Goal: Information Seeking & Learning: Learn about a topic

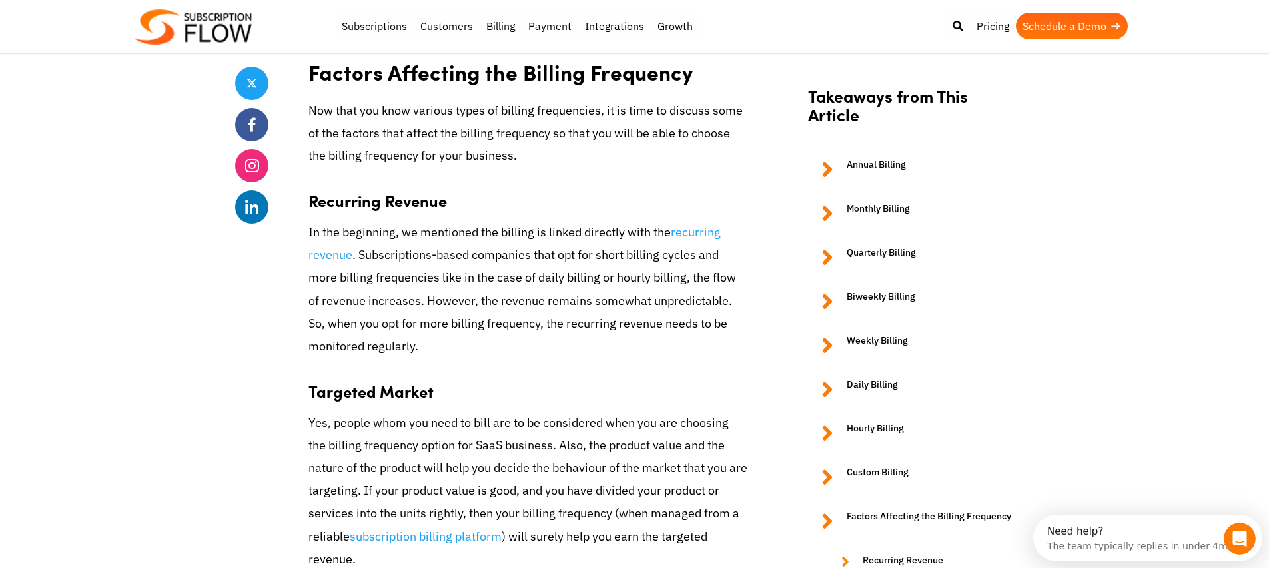
click at [509, 326] on p "In the beginning, we mentioned the billing is linked directly with the recurrin…" at bounding box center [527, 289] width 439 height 137
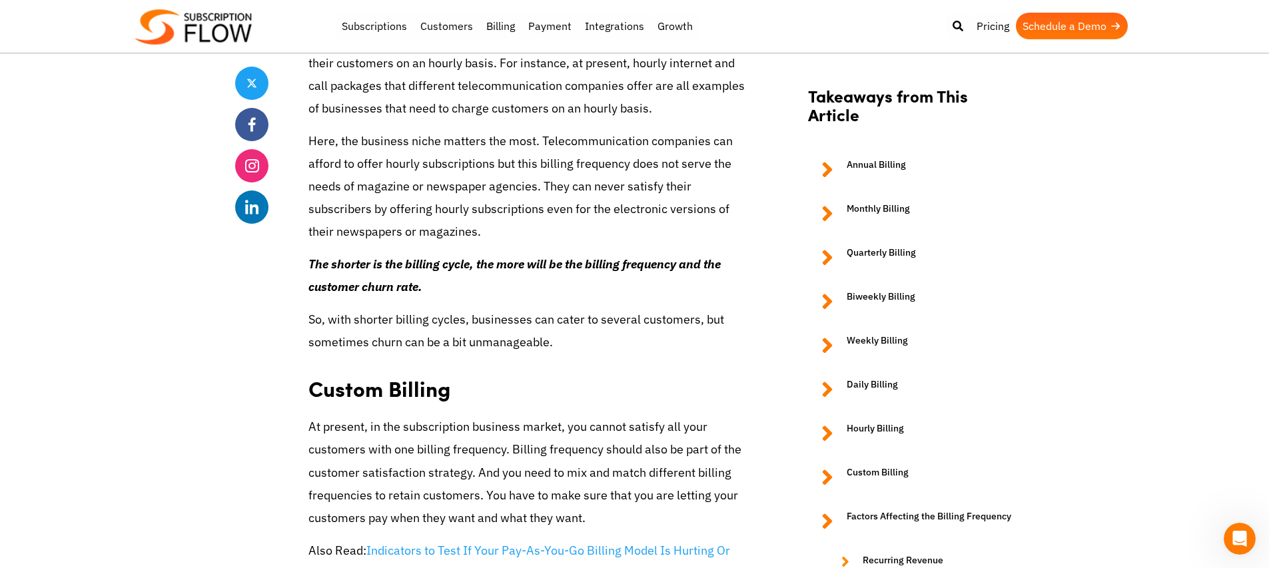
scroll to position [3437, 0]
click at [502, 254] on em "The shorter is the billing cycle, the more will be the billing frequency and th…" at bounding box center [514, 273] width 412 height 38
drag, startPoint x: 308, startPoint y: 261, endPoint x: 480, endPoint y: 272, distance: 172.2
click at [485, 282] on p "The shorter is the billing cycle, the more will be the billing frequency and th…" at bounding box center [527, 273] width 439 height 45
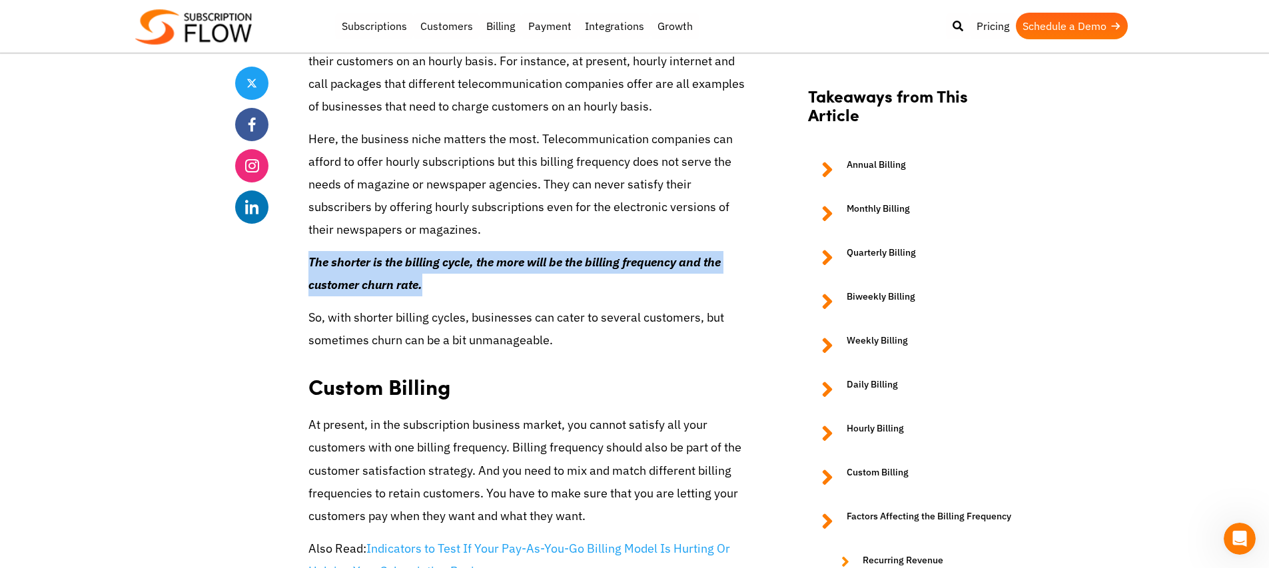
drag, startPoint x: 375, startPoint y: 282, endPoint x: 310, endPoint y: 261, distance: 68.4
click at [310, 261] on p "The shorter is the billing cycle, the more will be the billing frequency and th…" at bounding box center [527, 273] width 439 height 45
copy em "The shorter is the billing cycle, the more will be the billing frequency and th…"
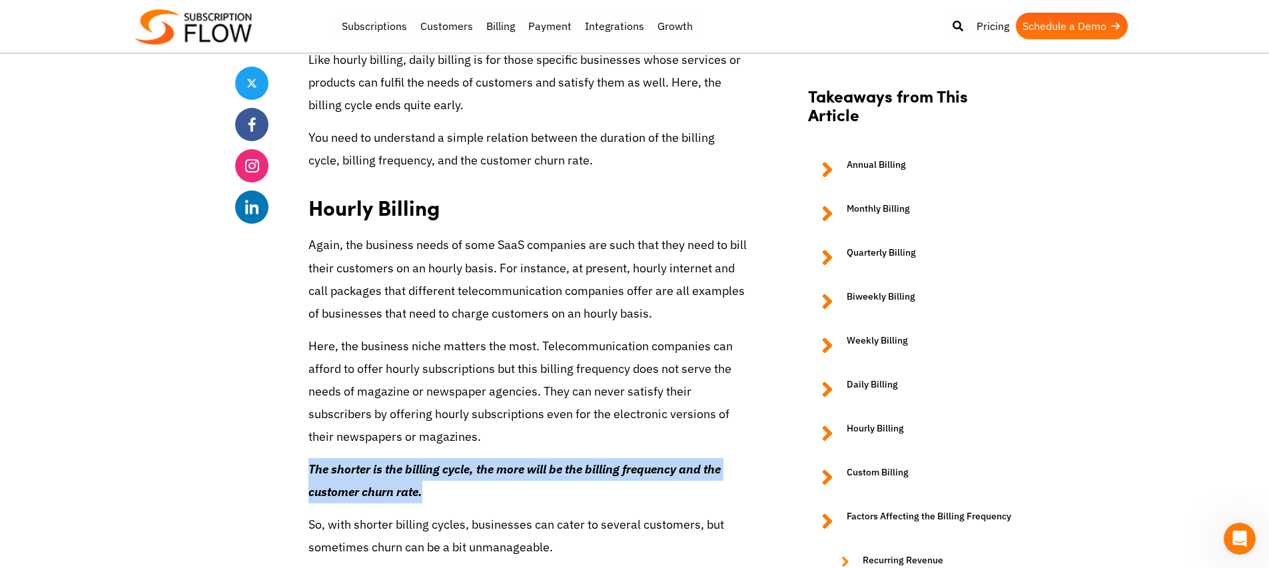
scroll to position [3227, 0]
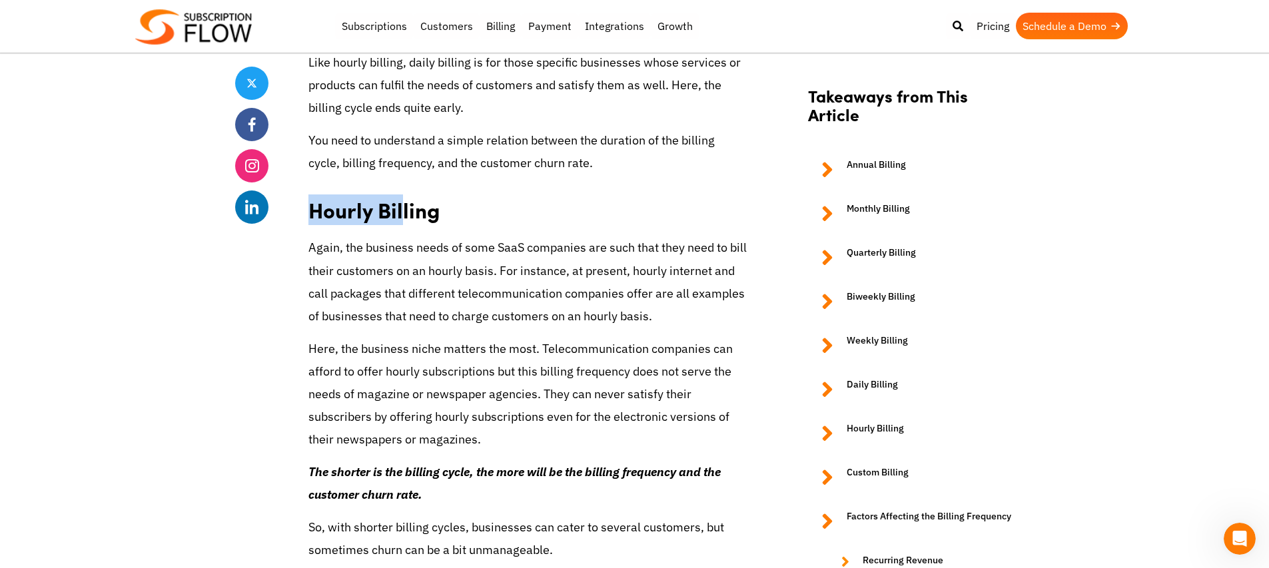
drag, startPoint x: 312, startPoint y: 218, endPoint x: 453, endPoint y: 234, distance: 141.5
click at [453, 222] on h2 "Hourly Billing" at bounding box center [527, 205] width 439 height 42
drag, startPoint x: 463, startPoint y: 213, endPoint x: 503, endPoint y: 222, distance: 40.9
click at [487, 216] on h2 "Hourly Billing" at bounding box center [527, 205] width 439 height 42
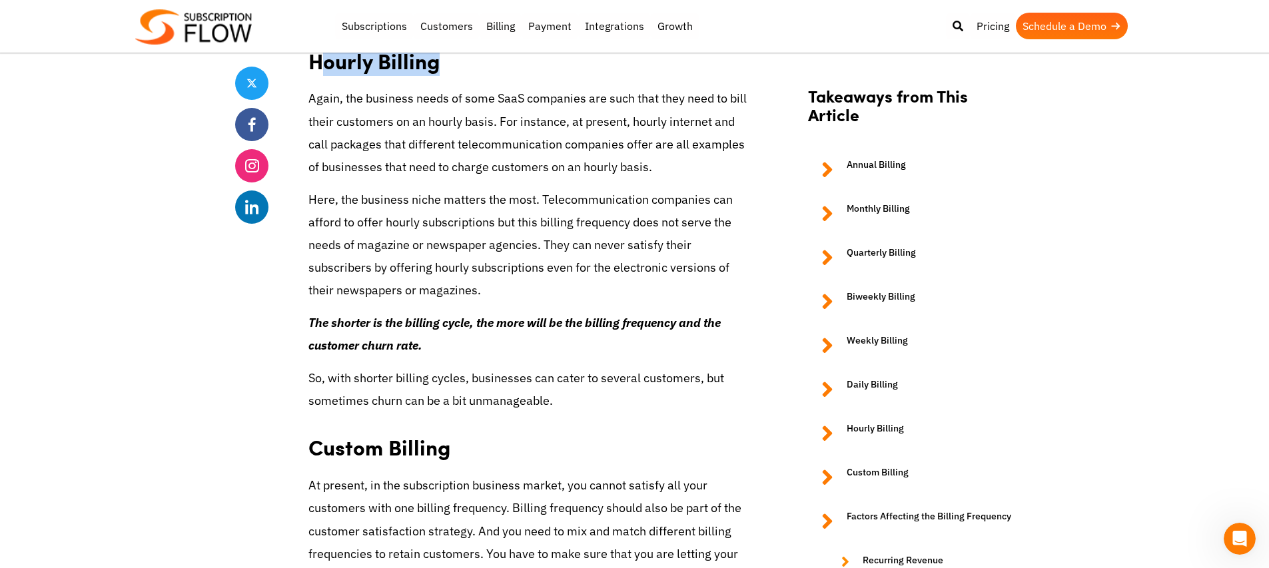
scroll to position [3457, 0]
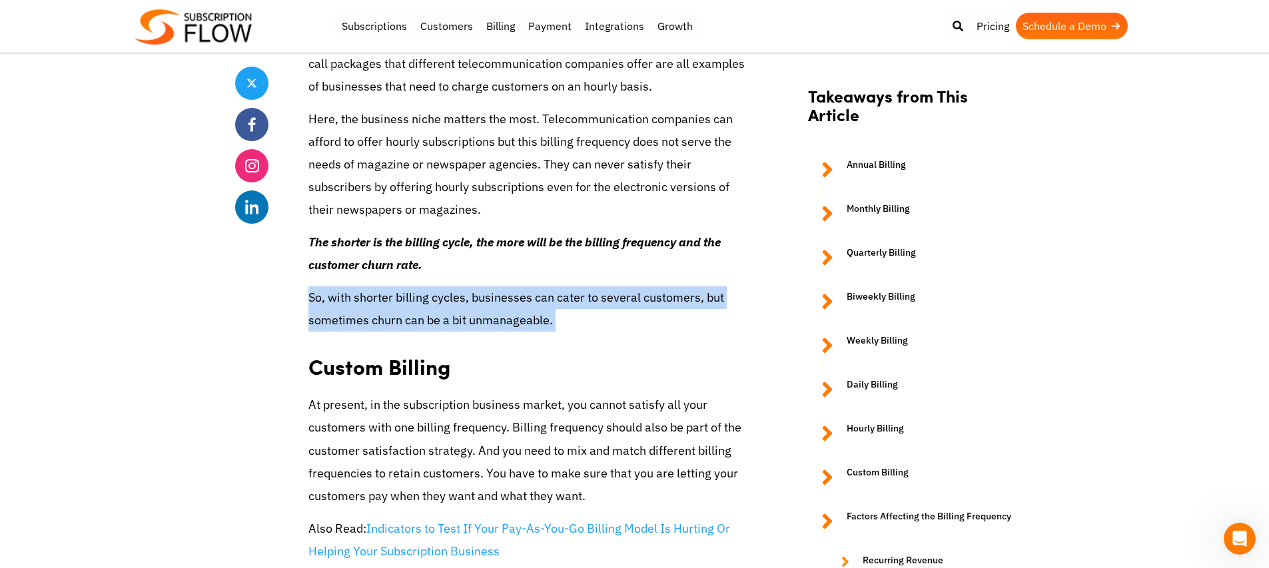
drag, startPoint x: 296, startPoint y: 300, endPoint x: 615, endPoint y: 334, distance: 320.8
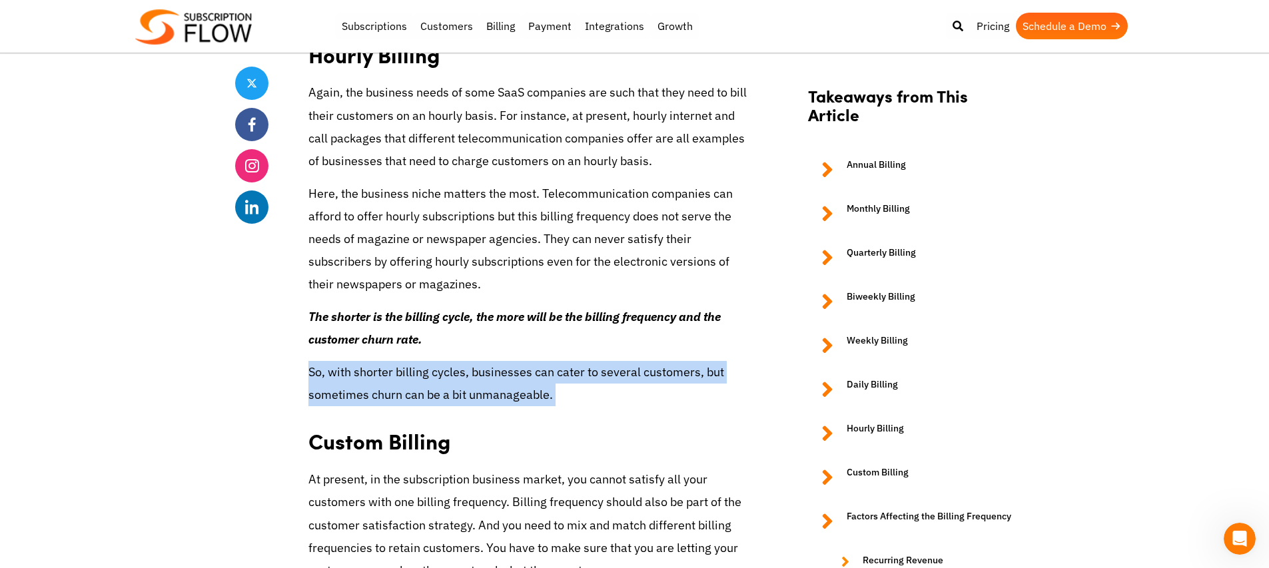
scroll to position [3383, 0]
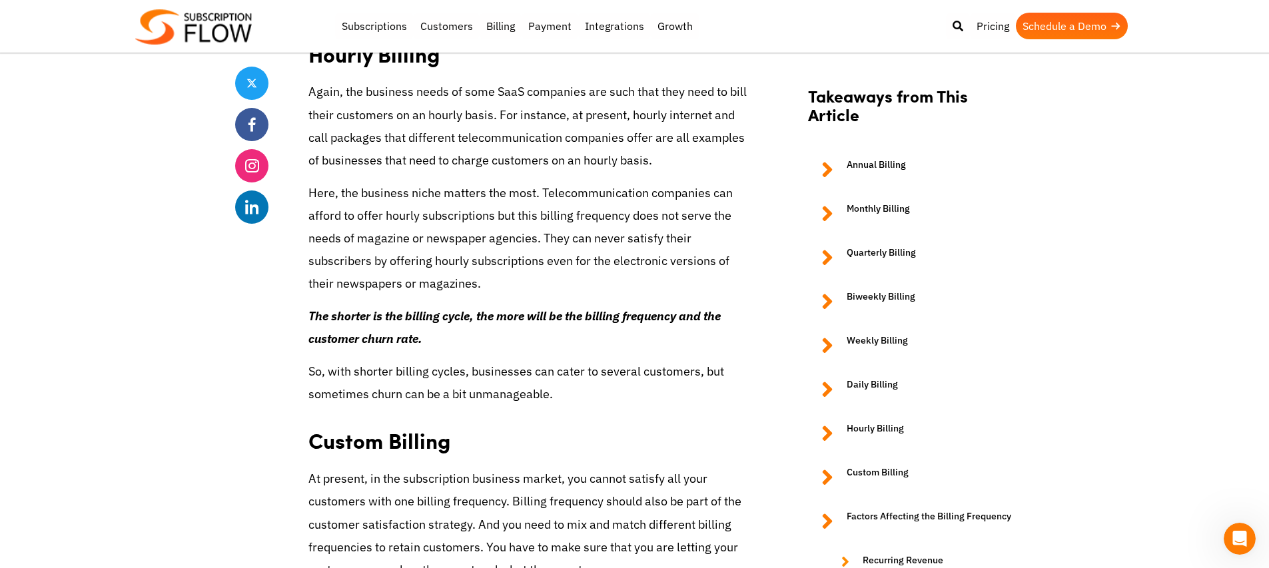
click at [396, 286] on p "Here, the business niche matters the most. Telecommunication companies can affo…" at bounding box center [527, 239] width 439 height 114
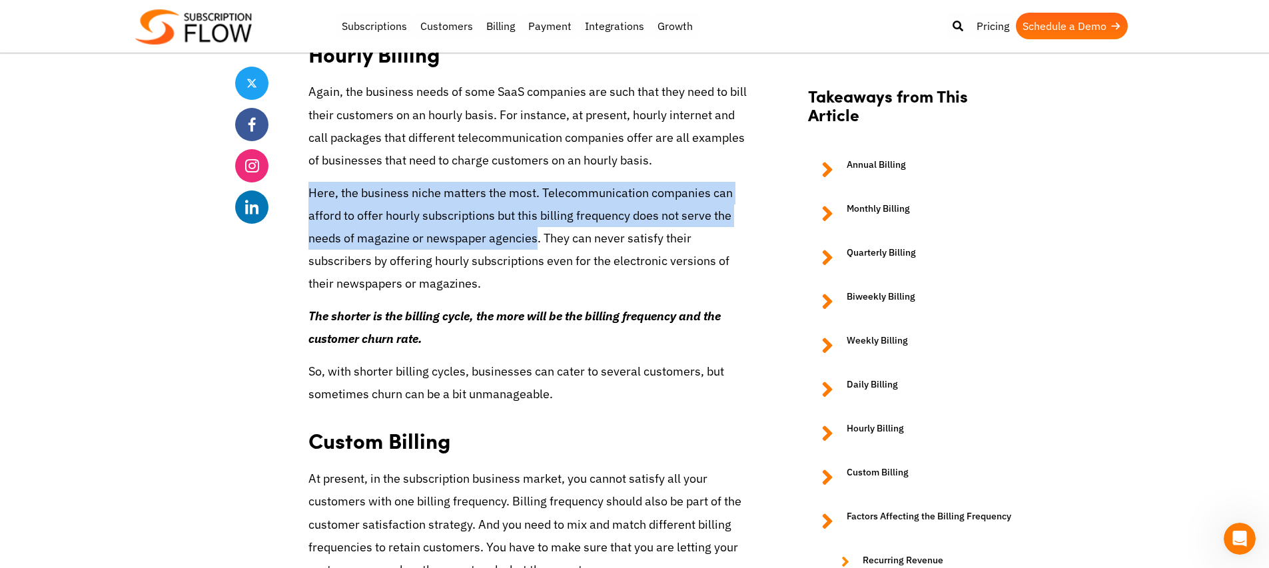
drag, startPoint x: 318, startPoint y: 190, endPoint x: 542, endPoint y: 240, distance: 229.4
click at [535, 241] on p "Here, the business niche matters the most. Telecommunication companies can affo…" at bounding box center [527, 239] width 439 height 114
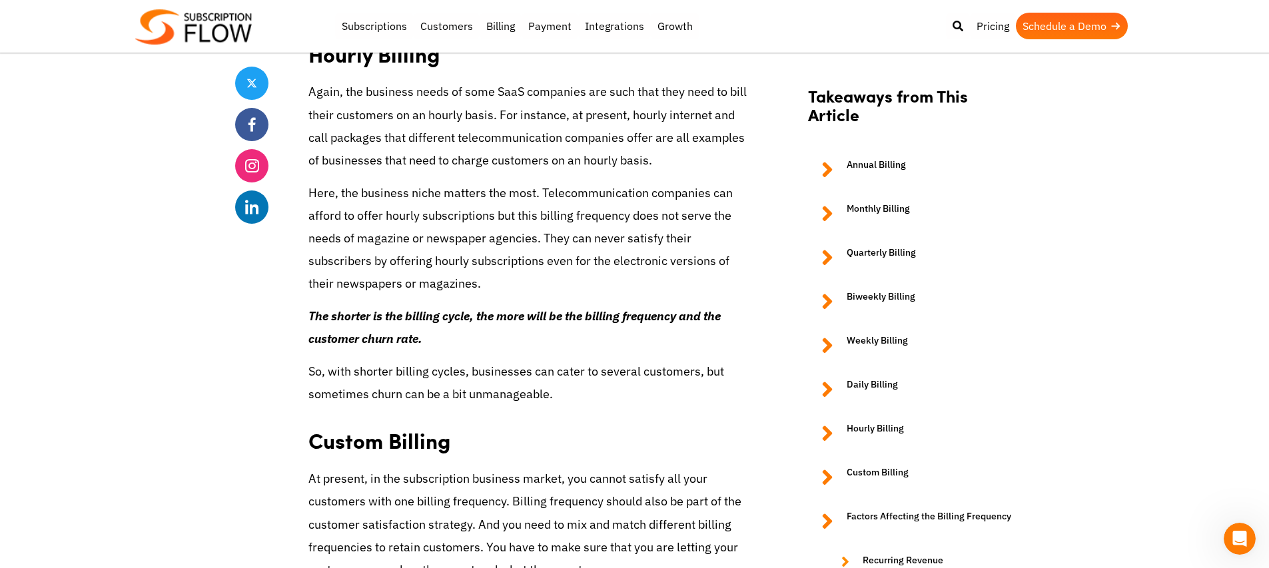
click at [542, 240] on p "Here, the business niche matters the most. Telecommunication companies can affo…" at bounding box center [527, 239] width 439 height 114
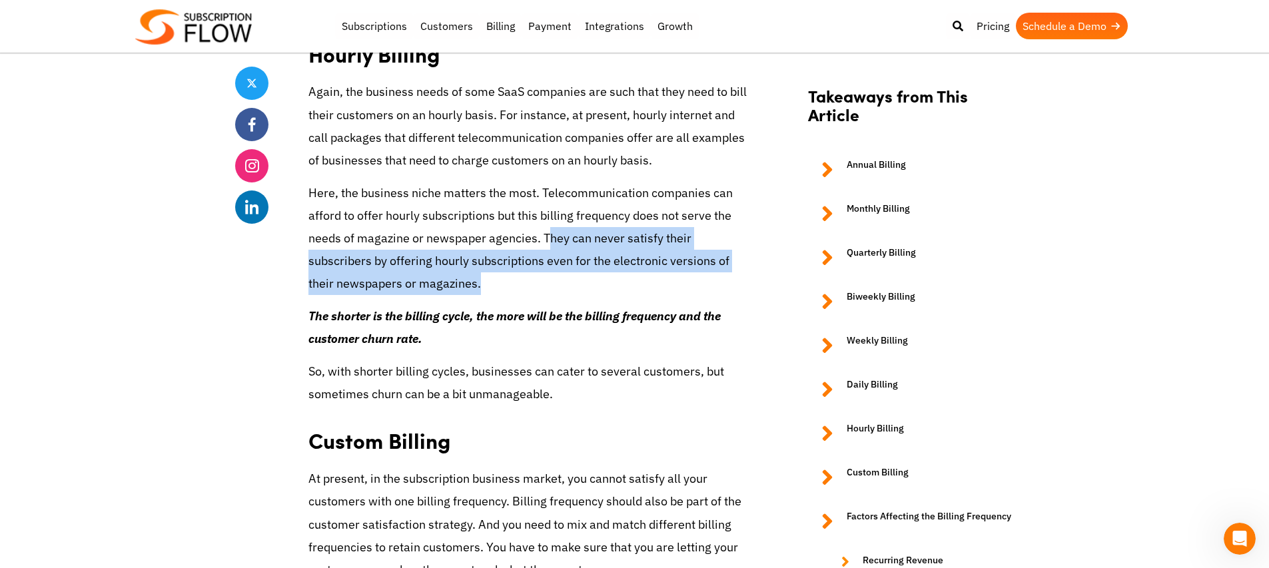
drag, startPoint x: 549, startPoint y: 237, endPoint x: 455, endPoint y: 305, distance: 116.4
click at [493, 287] on p "Here, the business niche matters the most. Telecommunication companies can affo…" at bounding box center [527, 239] width 439 height 114
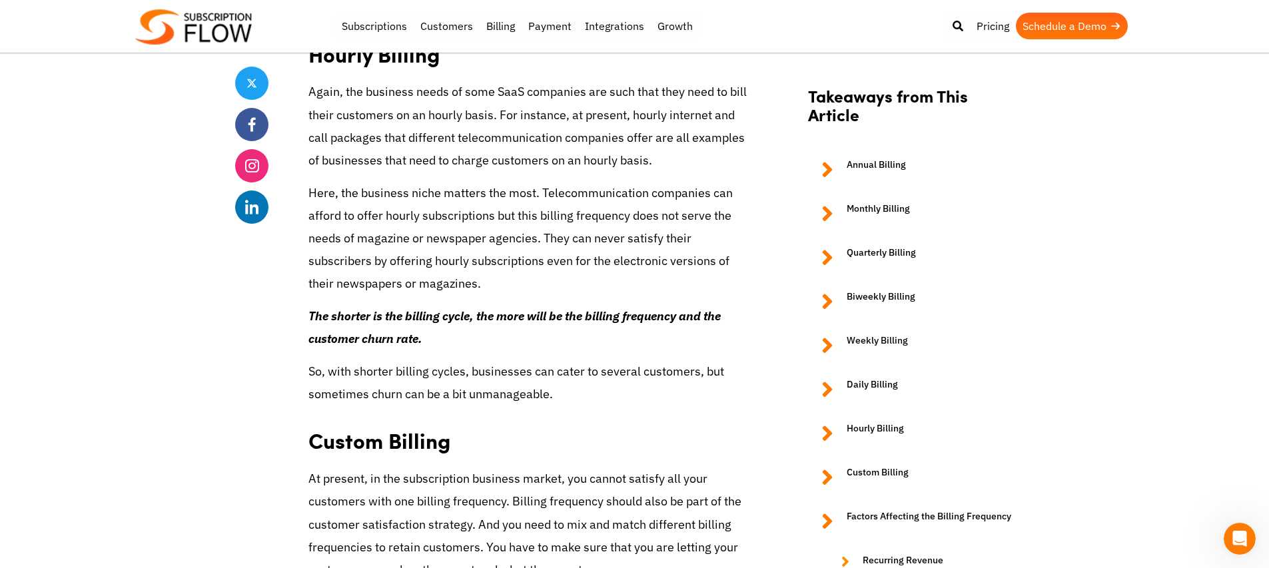
click at [443, 310] on em "The shorter is the billing cycle, the more will be the billing frequency and th…" at bounding box center [514, 327] width 412 height 38
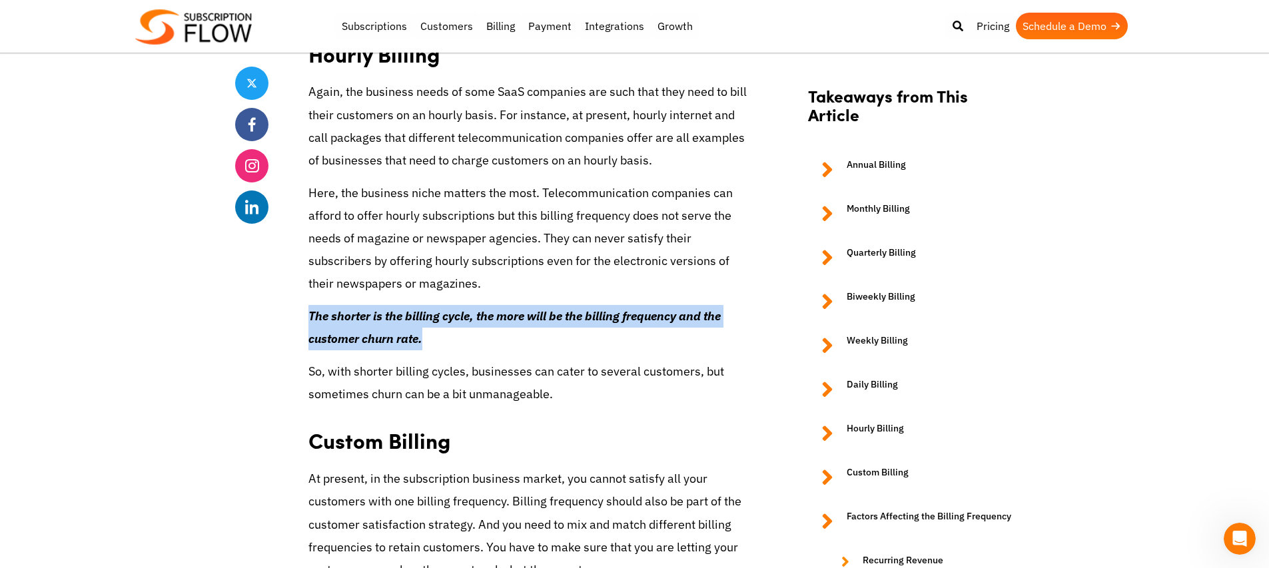
drag, startPoint x: 296, startPoint y: 318, endPoint x: 456, endPoint y: 332, distance: 161.1
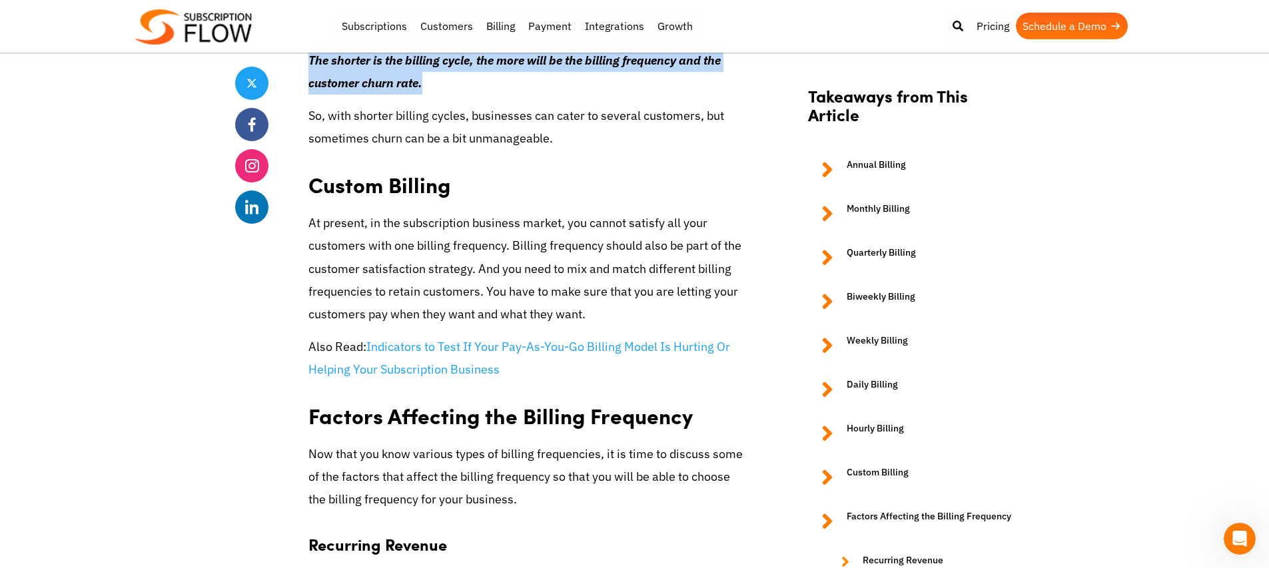
scroll to position [3598, 0]
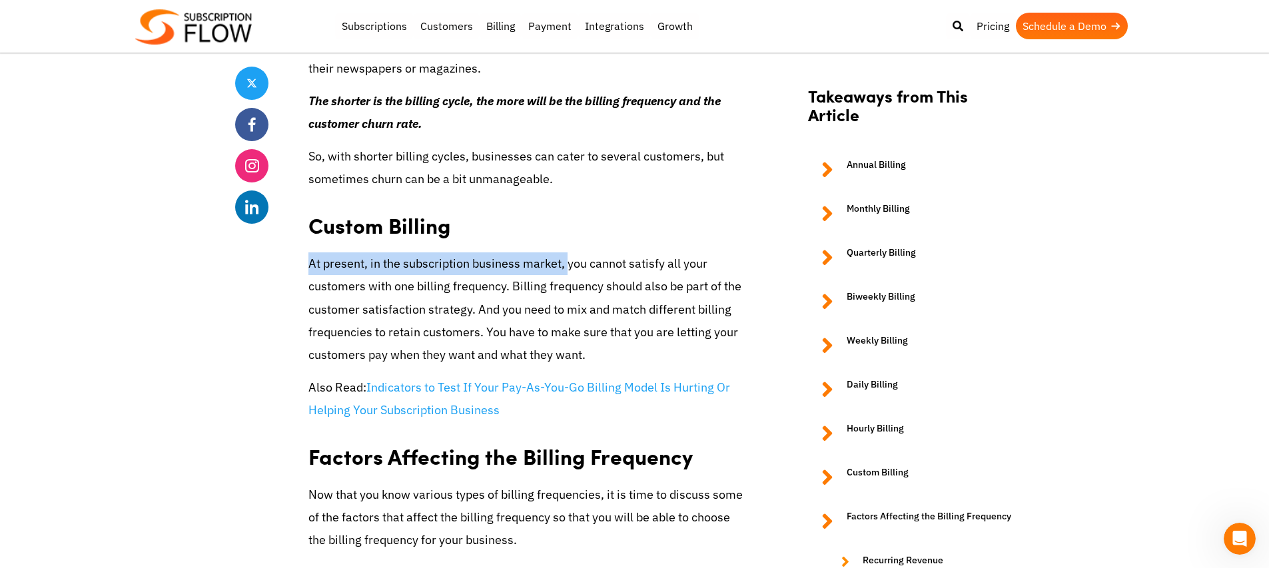
drag, startPoint x: 303, startPoint y: 263, endPoint x: 567, endPoint y: 265, distance: 263.7
click at [567, 264] on p "At present, in the subscription business market, you cannot satisfy all your cu…" at bounding box center [527, 309] width 439 height 114
drag, startPoint x: 566, startPoint y: 265, endPoint x: 501, endPoint y: 283, distance: 67.0
click at [501, 283] on p "At present, in the subscription business market, you cannot satisfy all your cu…" at bounding box center [527, 309] width 439 height 114
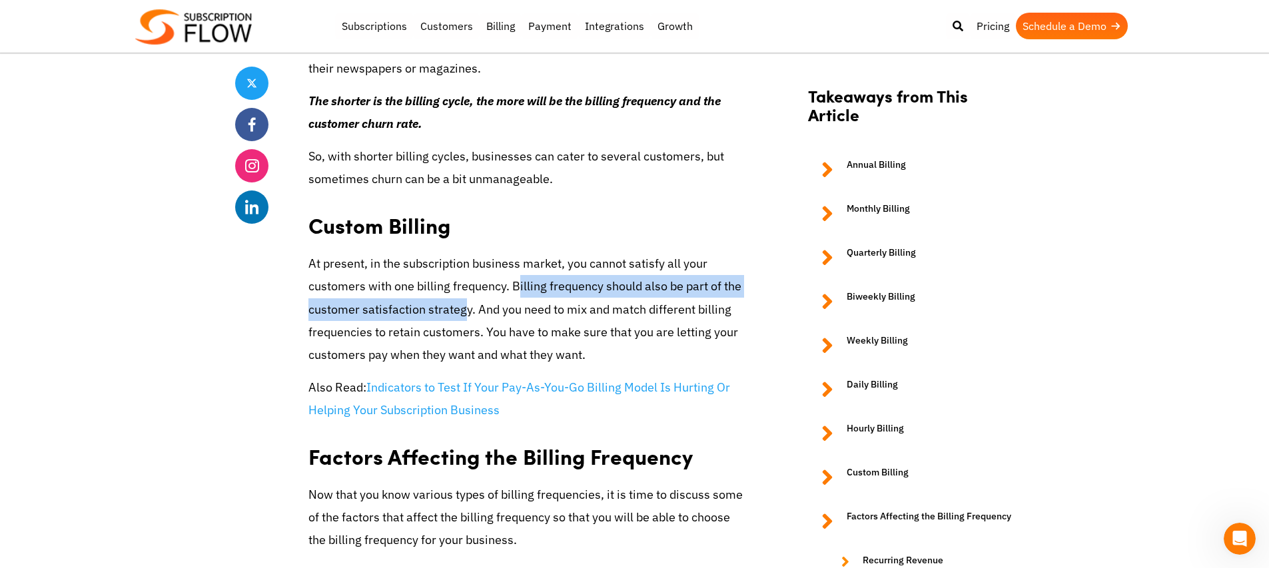
drag, startPoint x: 515, startPoint y: 283, endPoint x: 487, endPoint y: 310, distance: 39.1
click at [471, 314] on p "At present, in the subscription business market, you cannot satisfy all your cu…" at bounding box center [527, 309] width 439 height 114
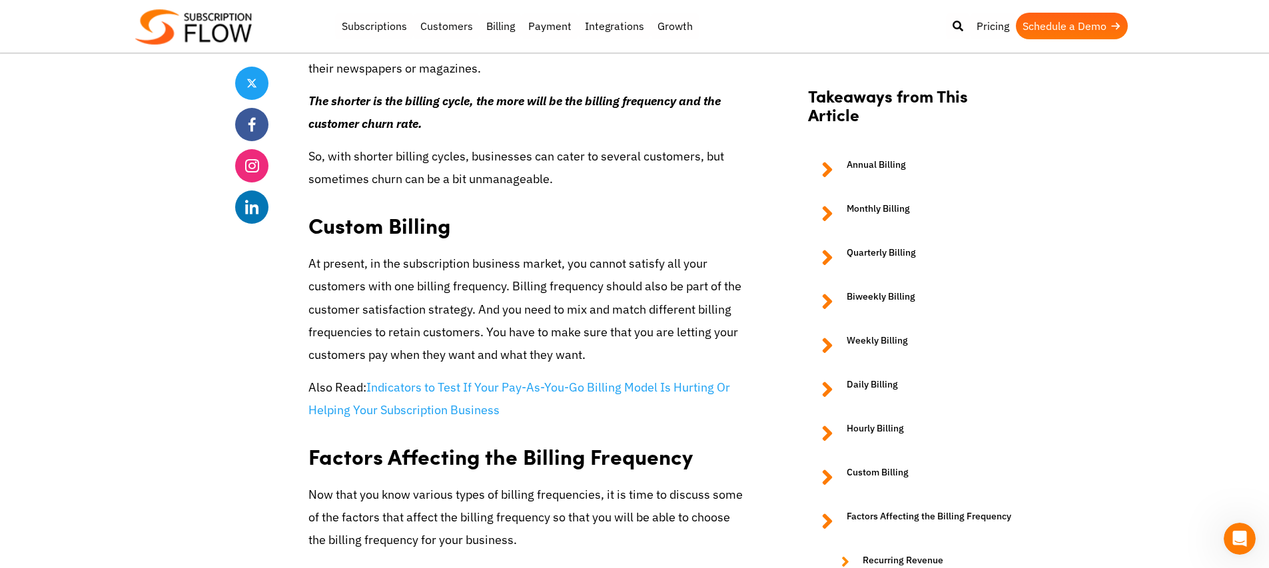
click at [519, 300] on p "At present, in the subscription business market, you cannot satisfy all your cu…" at bounding box center [527, 309] width 439 height 114
drag, startPoint x: 509, startPoint y: 286, endPoint x: 482, endPoint y: 307, distance: 34.6
click at [483, 306] on p "At present, in the subscription business market, you cannot satisfy all your cu…" at bounding box center [527, 309] width 439 height 114
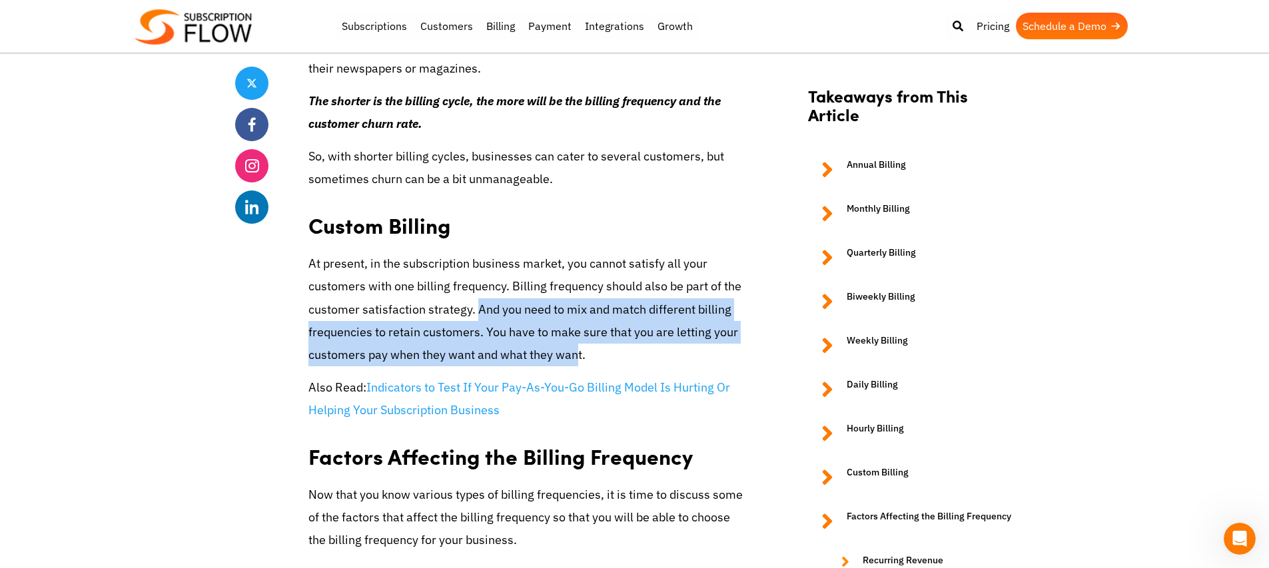
drag, startPoint x: 486, startPoint y: 312, endPoint x: 583, endPoint y: 355, distance: 106.4
click at [580, 355] on p "At present, in the subscription business market, you cannot satisfy all your cu…" at bounding box center [527, 309] width 439 height 114
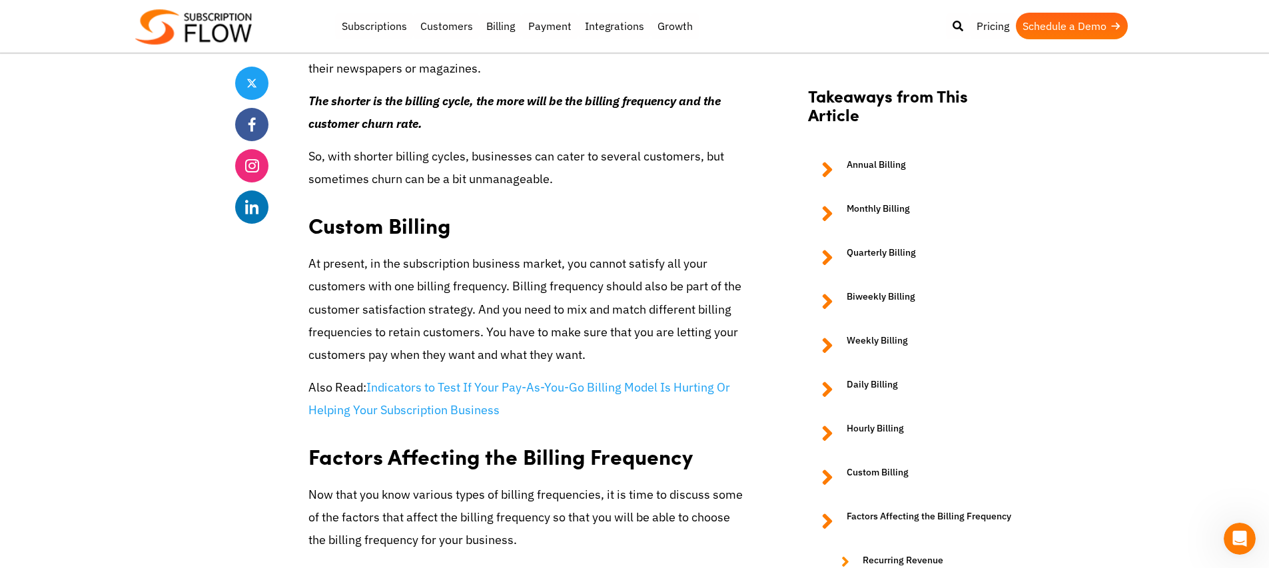
click at [585, 354] on p "At present, in the subscription business market, you cannot satisfy all your cu…" at bounding box center [527, 309] width 439 height 114
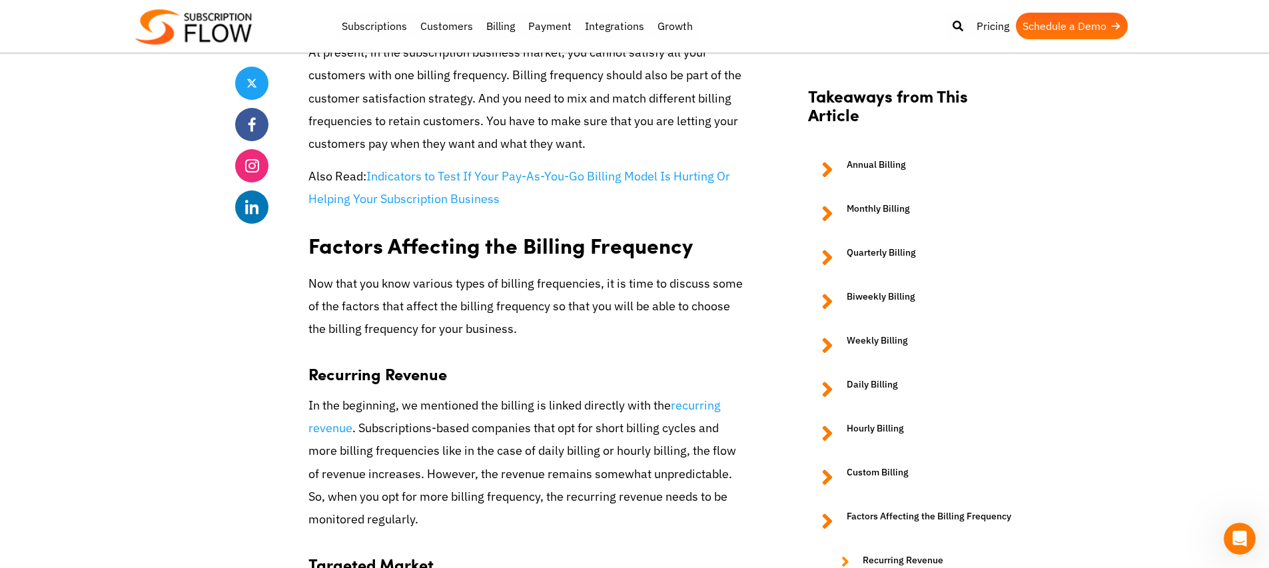
scroll to position [3819, 0]
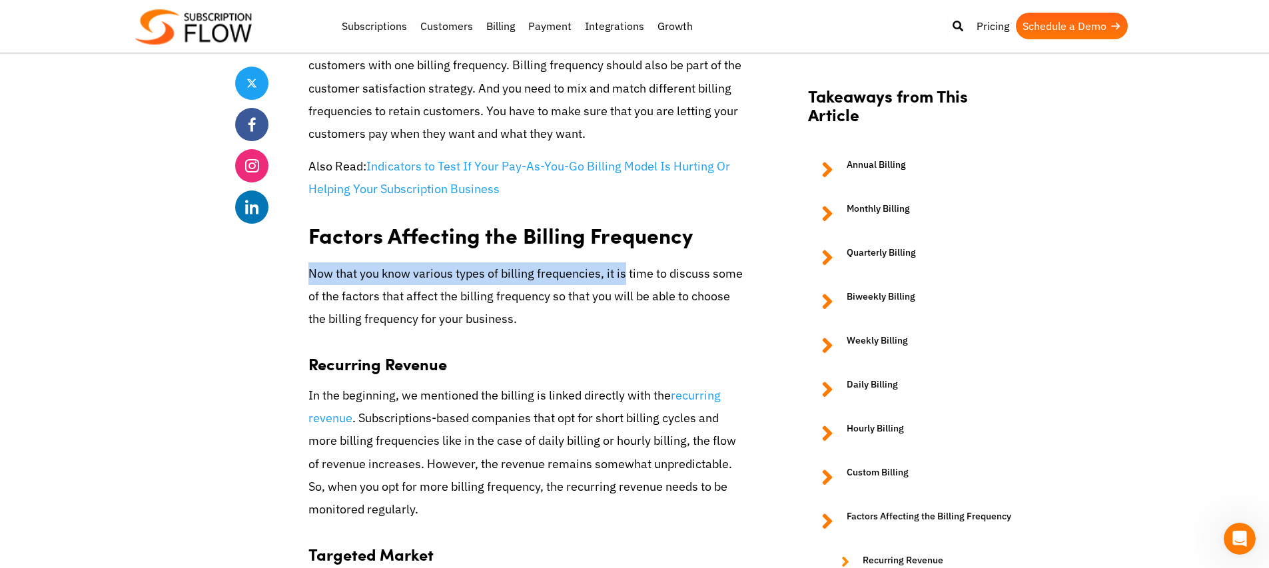
drag, startPoint x: 308, startPoint y: 276, endPoint x: 625, endPoint y: 278, distance: 317.0
click at [625, 278] on p "Now that you know various types of billing frequencies, it is time to discuss s…" at bounding box center [527, 296] width 439 height 69
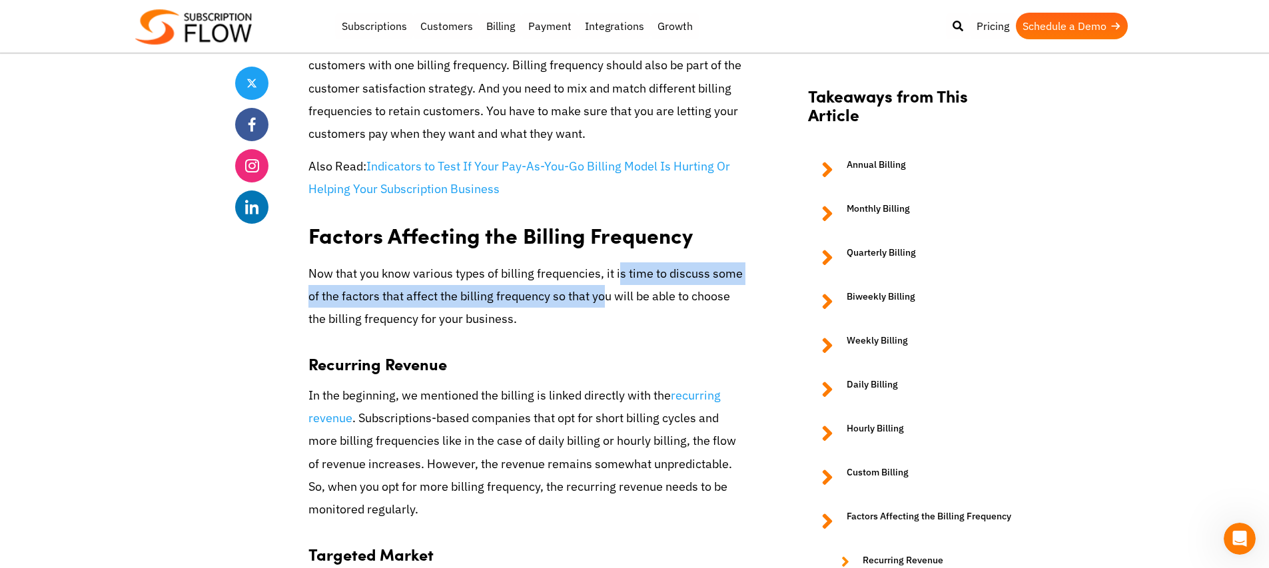
drag, startPoint x: 652, startPoint y: 278, endPoint x: 622, endPoint y: 304, distance: 39.7
click at [622, 304] on p "Now that you know various types of billing frequencies, it is time to discuss s…" at bounding box center [527, 296] width 439 height 69
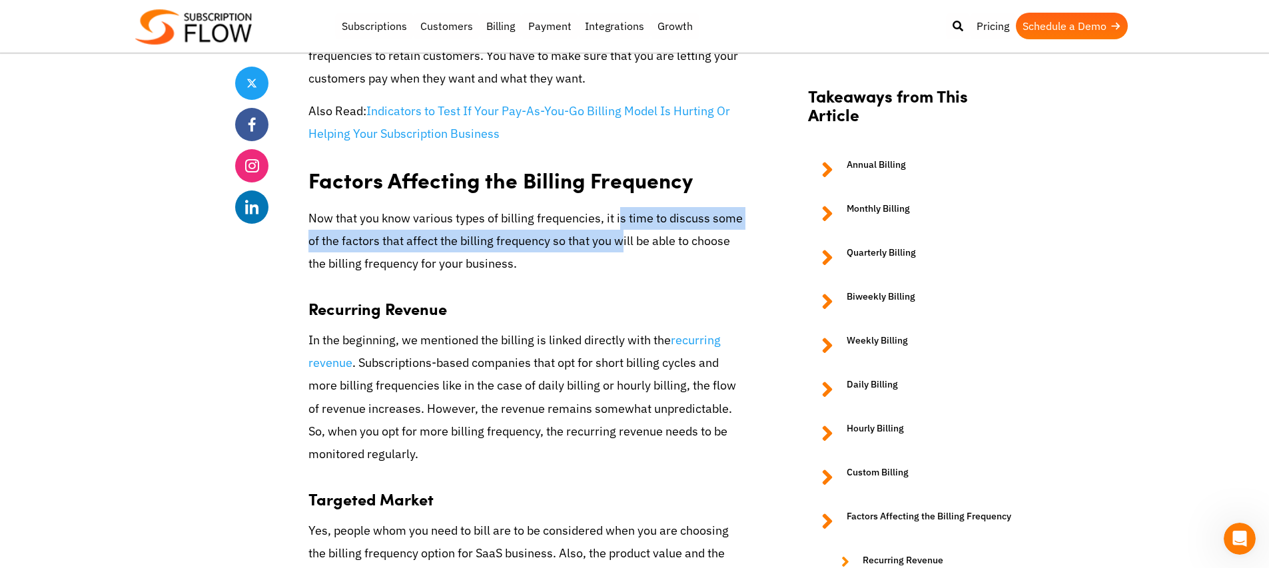
scroll to position [3940, 0]
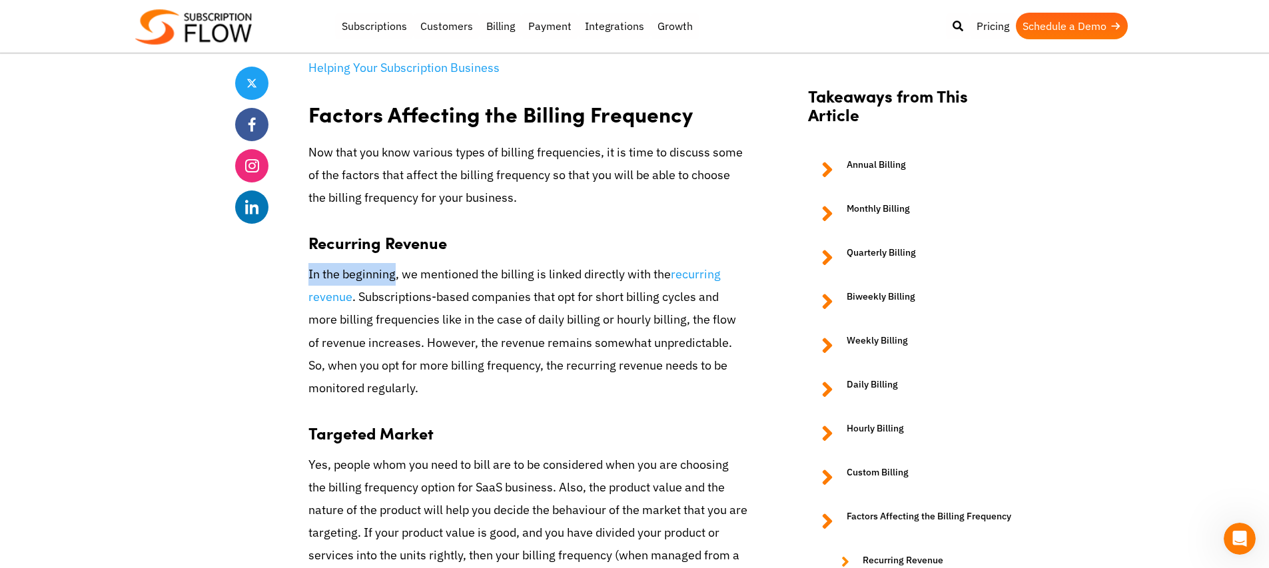
drag, startPoint x: 295, startPoint y: 279, endPoint x: 404, endPoint y: 277, distance: 109.2
click at [411, 278] on p "In the beginning, we mentioned the billing is linked directly with the recurrin…" at bounding box center [527, 331] width 439 height 137
click at [621, 276] on p "In the beginning, we mentioned the billing is linked directly with the recurrin…" at bounding box center [527, 331] width 439 height 137
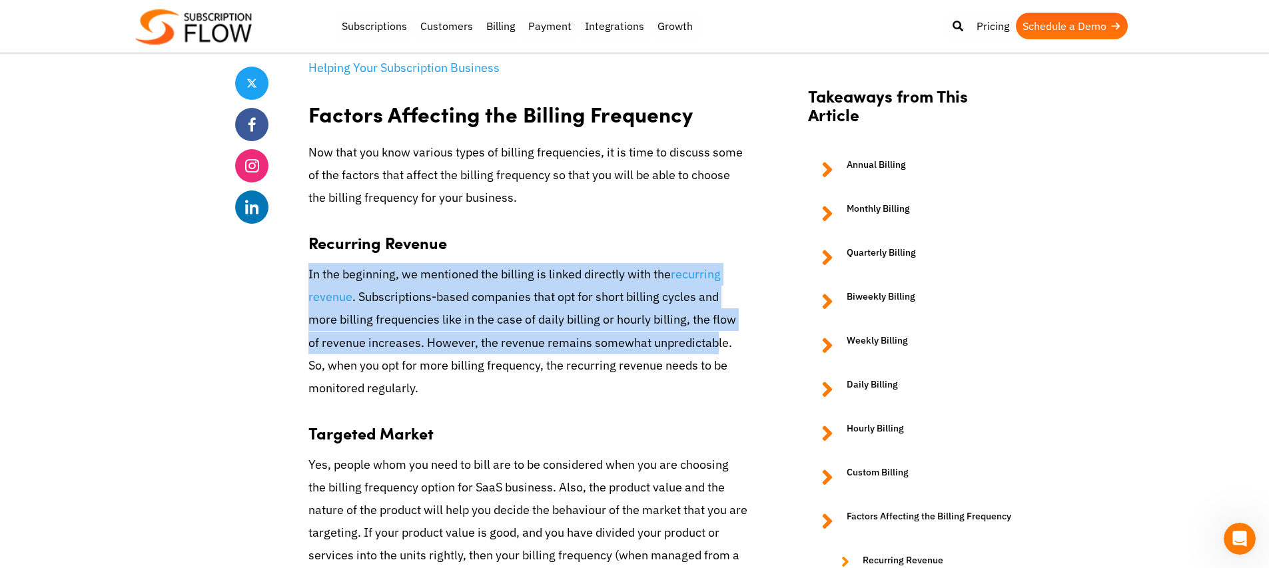
drag, startPoint x: 297, startPoint y: 276, endPoint x: 700, endPoint y: 344, distance: 408.5
click at [700, 344] on p "In the beginning, we mentioned the billing is linked directly with the recurrin…" at bounding box center [527, 331] width 439 height 137
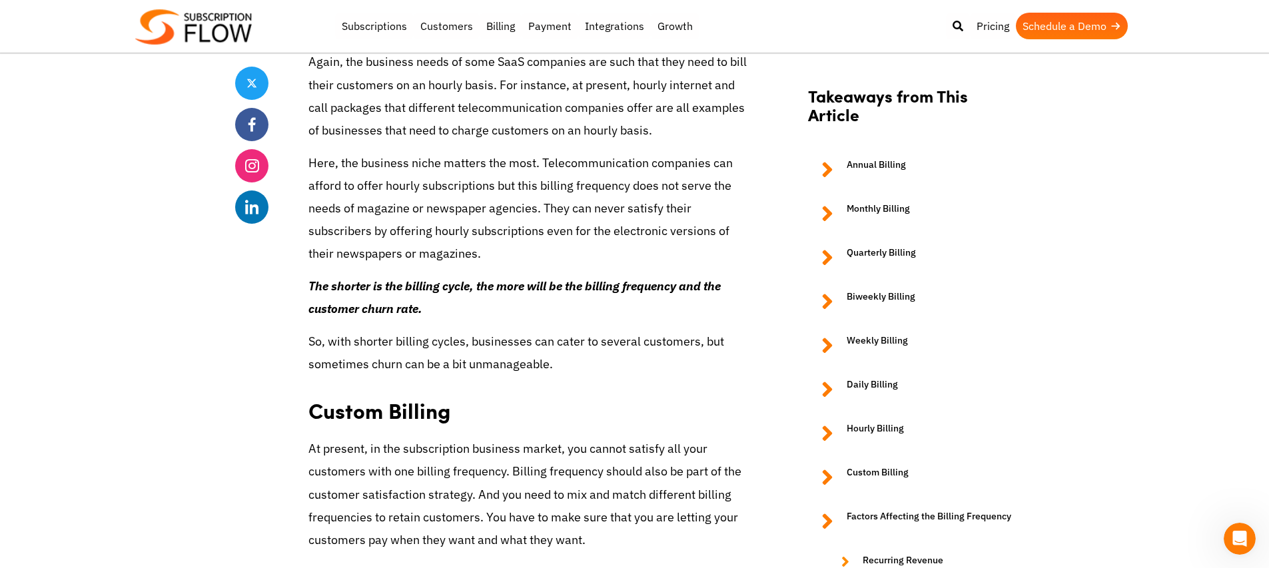
scroll to position [3345, 0]
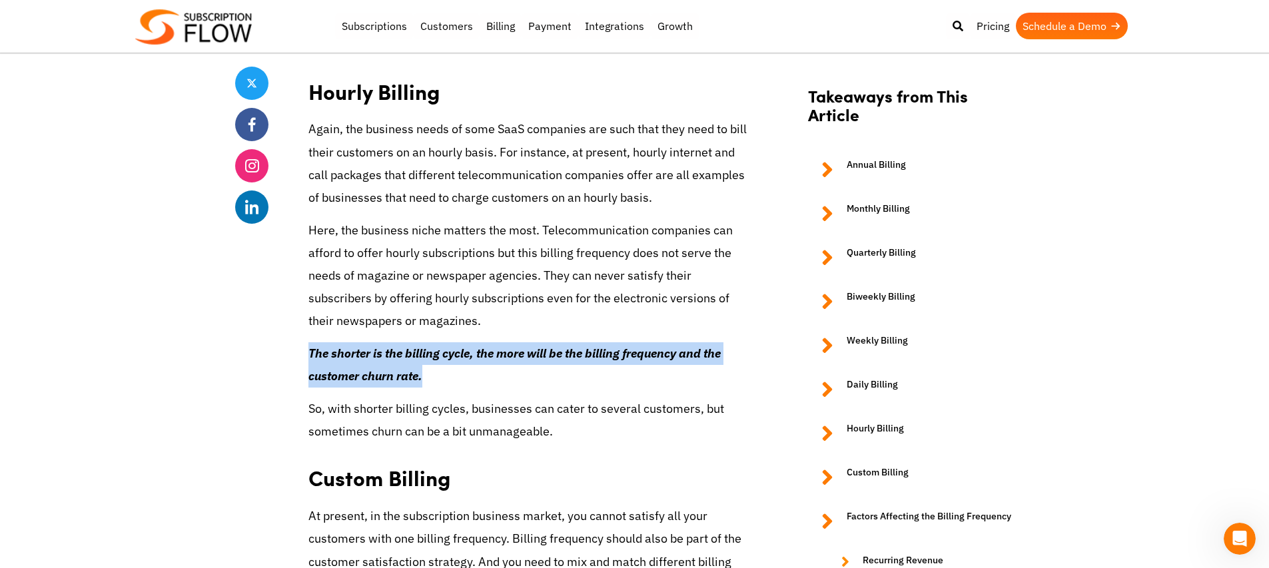
drag, startPoint x: 391, startPoint y: 358, endPoint x: 443, endPoint y: 375, distance: 55.4
copy em "The shorter is the billing cycle, the more will be the billing frequency and th…"
click at [357, 349] on em "The shorter is the billing cycle, the more will be the billing frequency and th…" at bounding box center [514, 365] width 412 height 38
drag, startPoint x: 345, startPoint y: 372, endPoint x: 304, endPoint y: 364, distance: 41.5
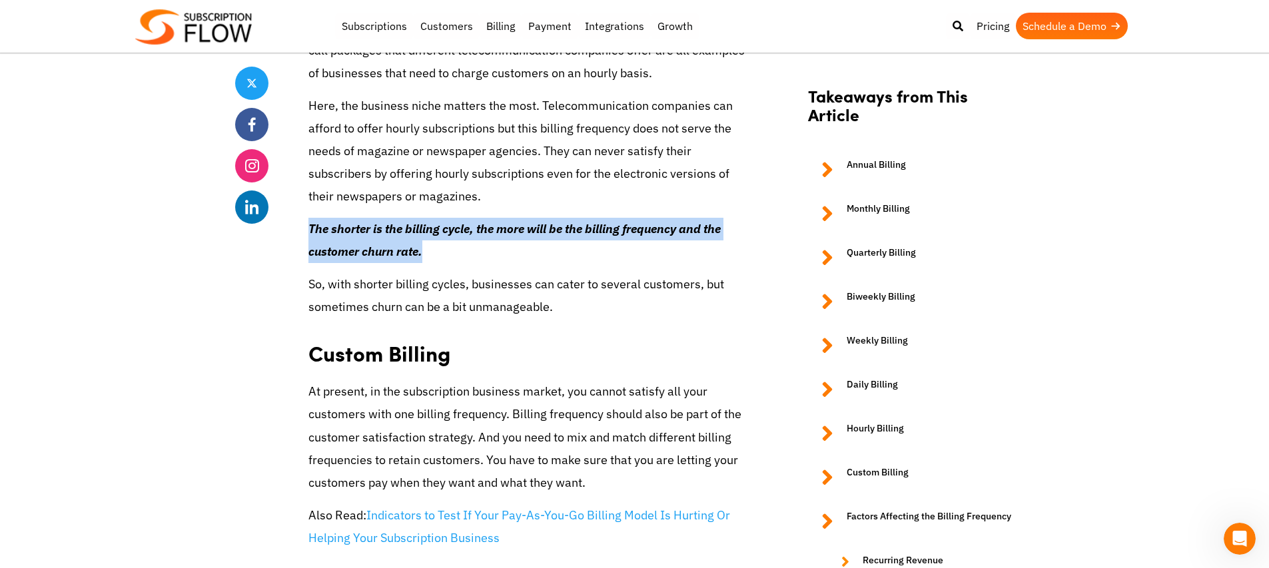
scroll to position [3329, 0]
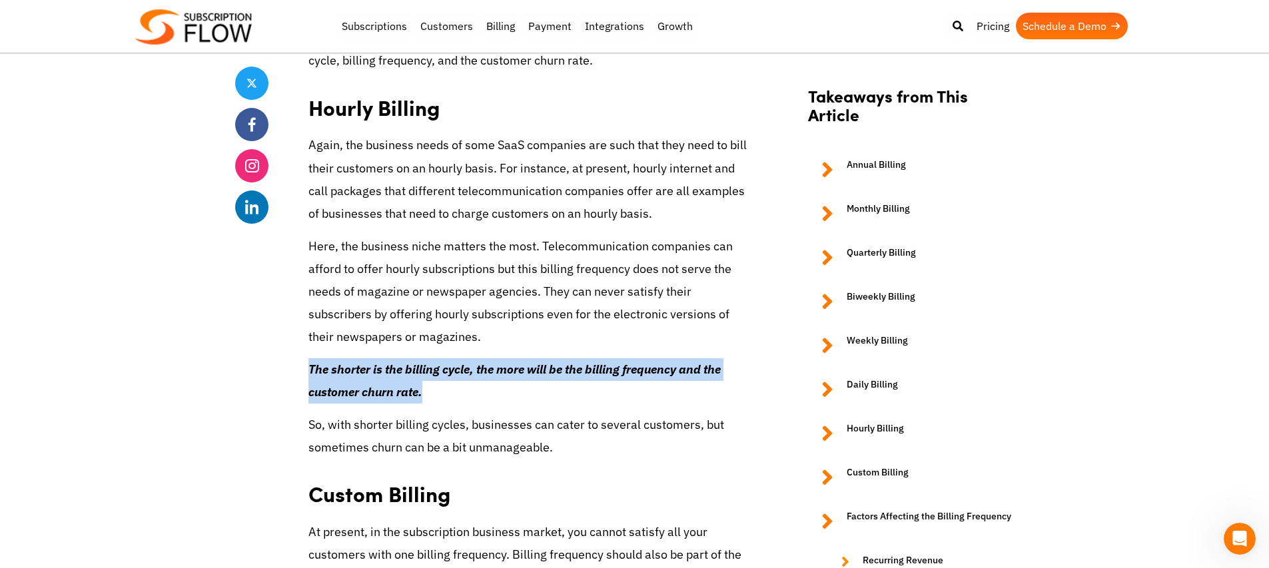
copy em "The shorter is the billing cycle, the more will be the billing frequency and th…"
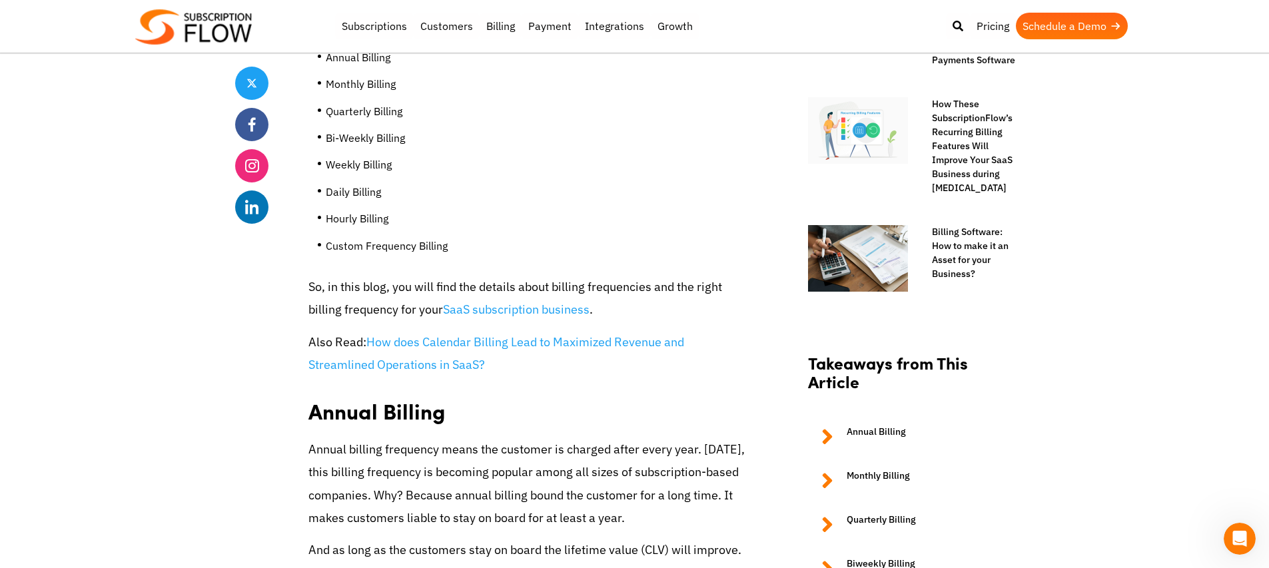
scroll to position [960, 0]
